Goal: Task Accomplishment & Management: Manage account settings

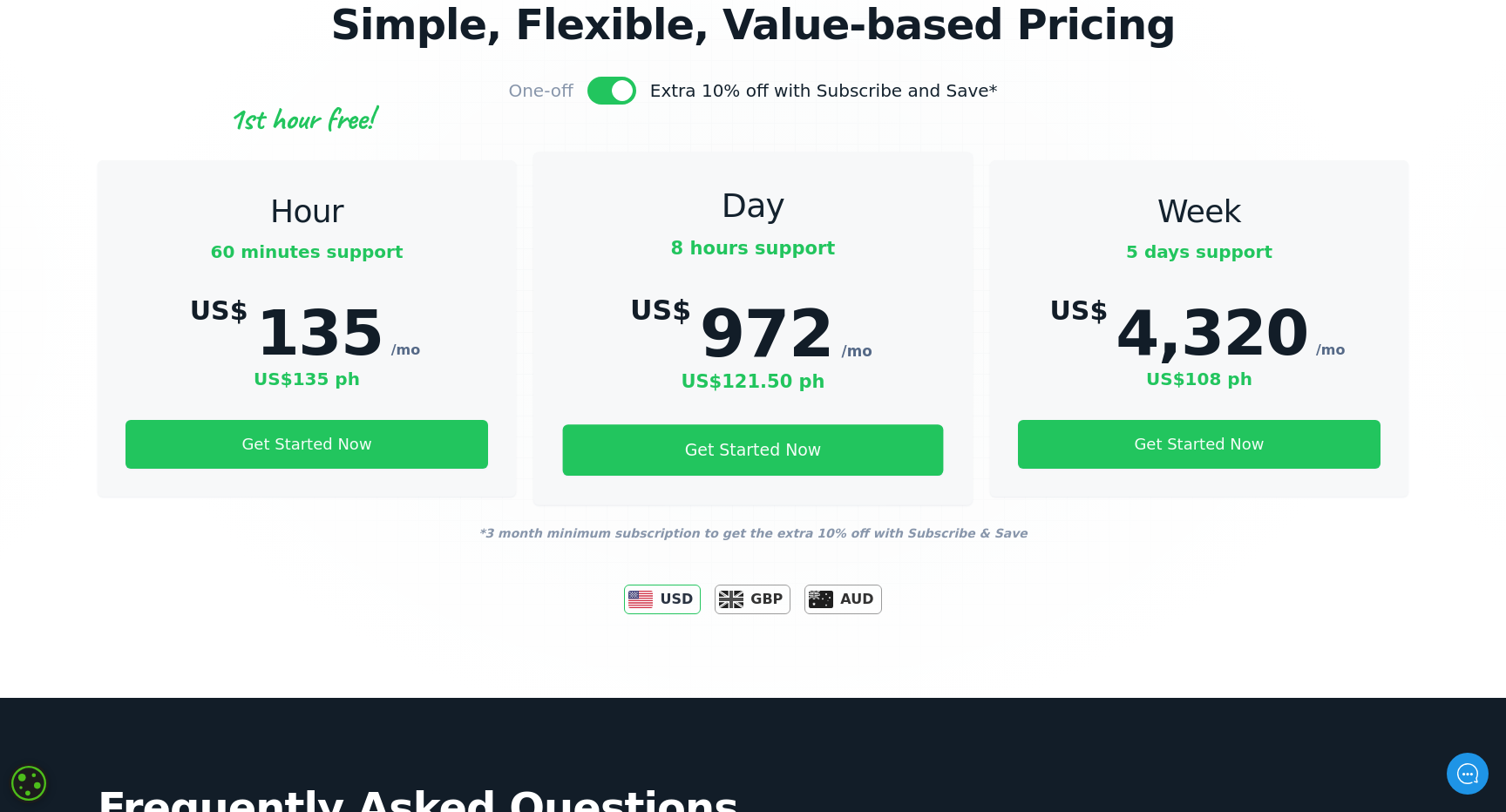
scroll to position [5521, 0]
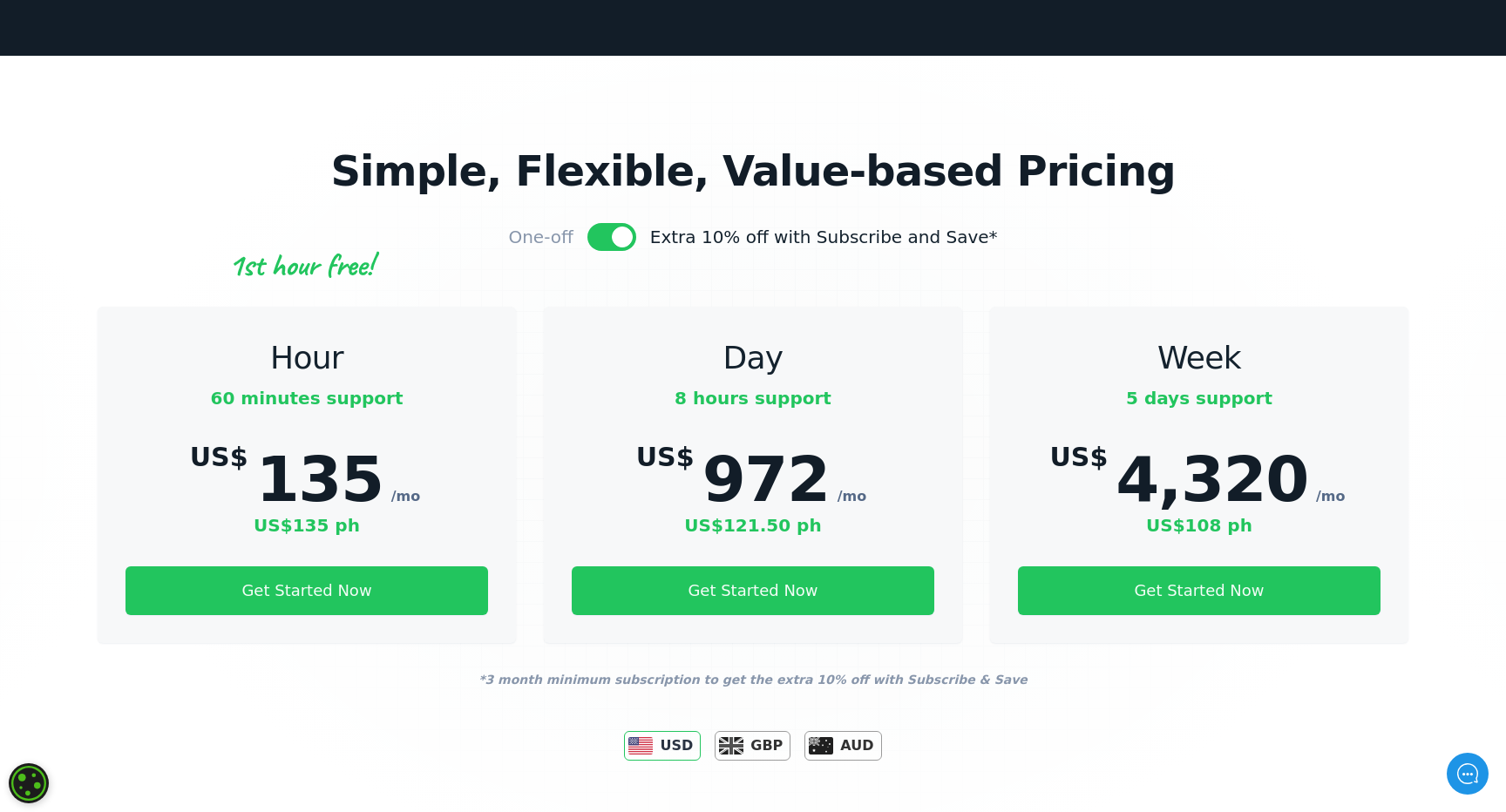
click at [636, 223] on div at bounding box center [611, 236] width 48 height 28
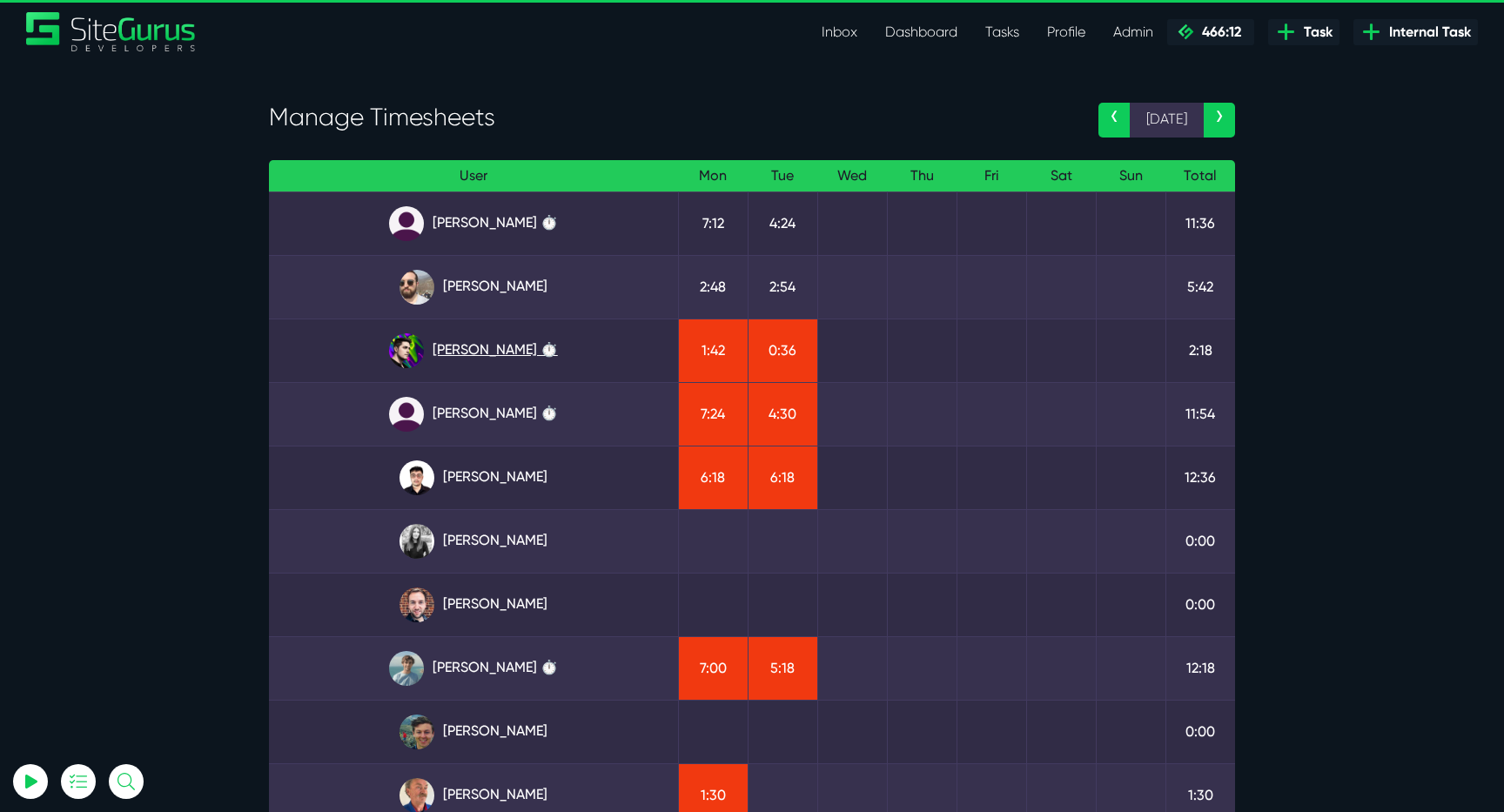
click at [506, 355] on link "[PERSON_NAME] ⏱️" at bounding box center [473, 350] width 381 height 35
click at [528, 355] on link "Josh Carter ⏱️" at bounding box center [473, 350] width 381 height 35
